Goal: Transaction & Acquisition: Purchase product/service

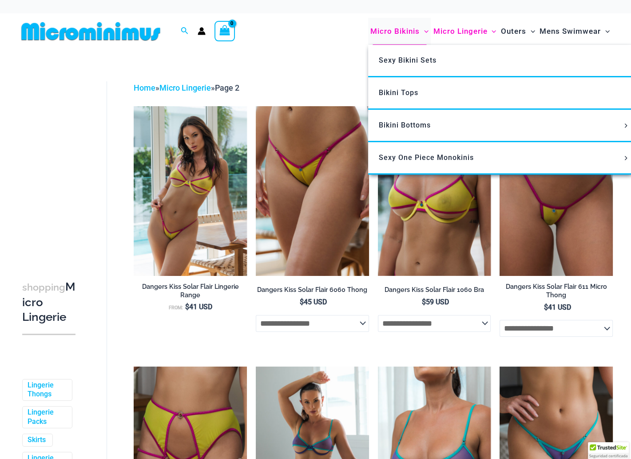
click at [408, 31] on span "Micro Bikinis" at bounding box center [394, 31] width 49 height 23
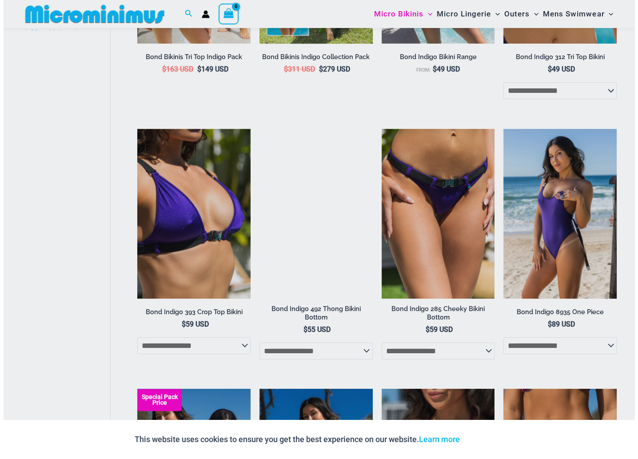
scroll to position [570, 0]
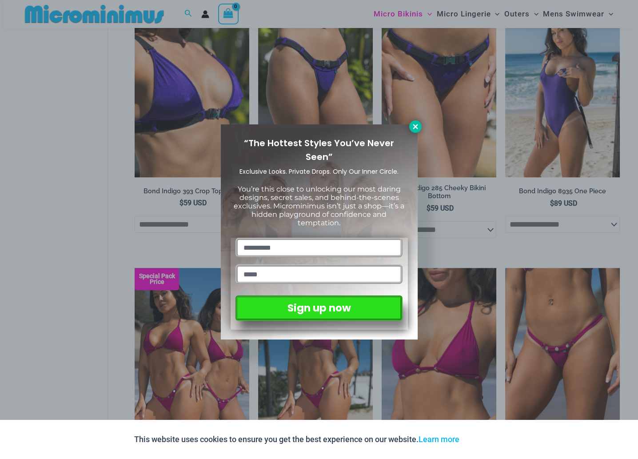
click at [418, 124] on icon at bounding box center [415, 127] width 8 height 8
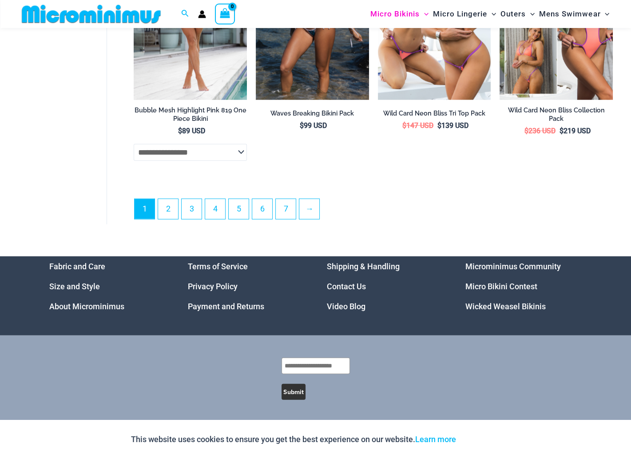
scroll to position [2211, 0]
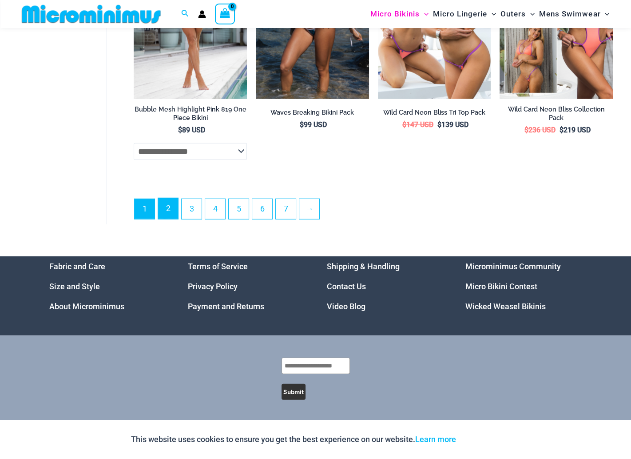
click at [171, 210] on link "2" at bounding box center [168, 208] width 20 height 21
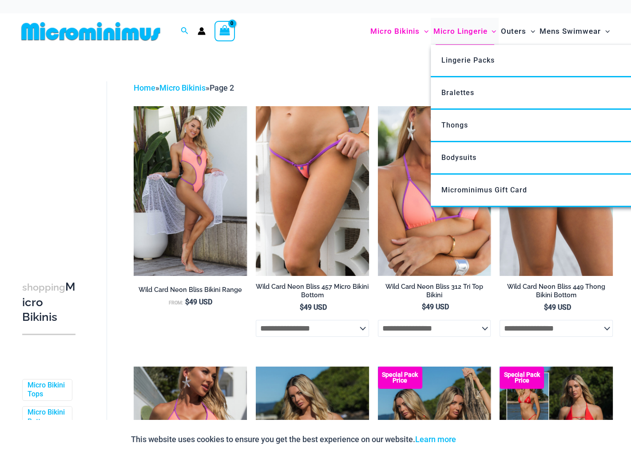
click at [471, 30] on span "Micro Lingerie" at bounding box center [460, 31] width 54 height 23
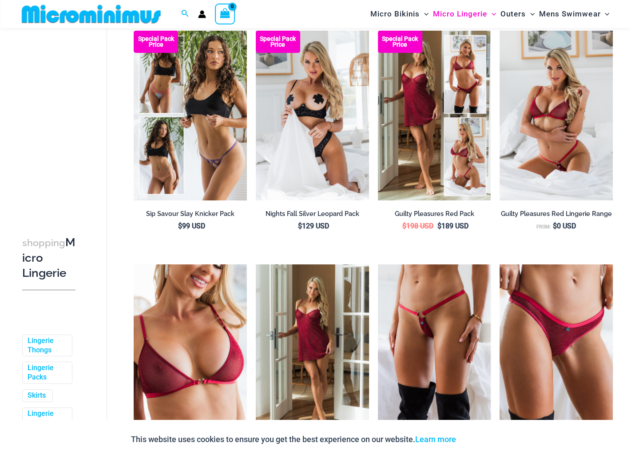
scroll to position [126, 0]
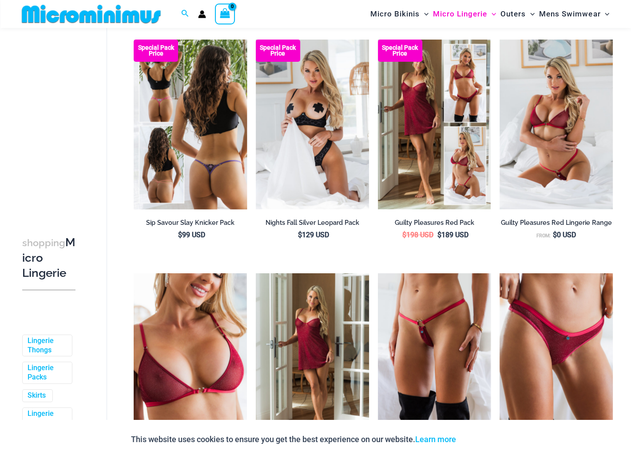
click at [197, 68] on img at bounding box center [190, 125] width 113 height 170
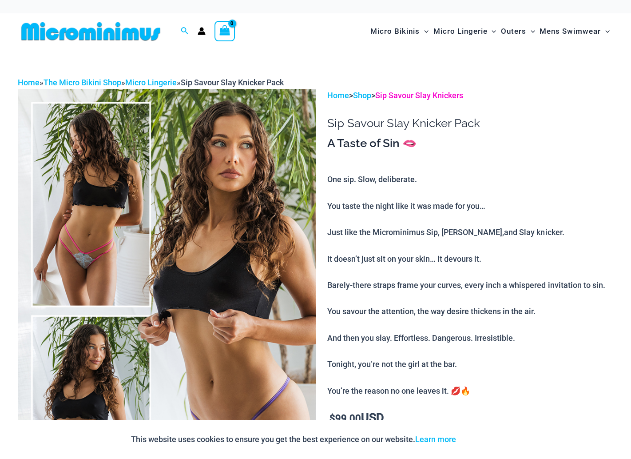
click at [415, 97] on link "Sip Savour Slay Knickers" at bounding box center [419, 95] width 88 height 9
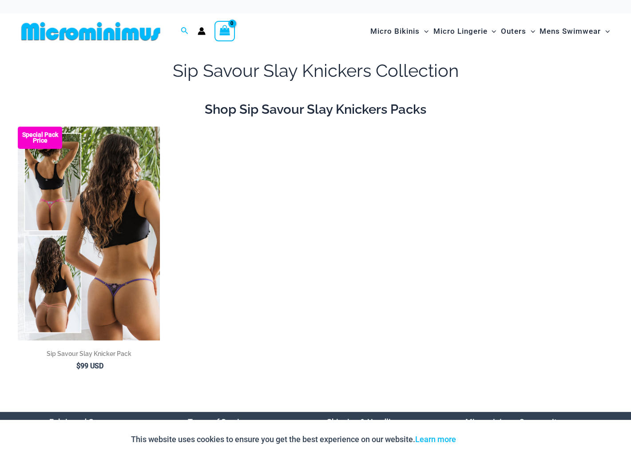
click at [132, 213] on img at bounding box center [89, 233] width 142 height 213
